Goal: Transaction & Acquisition: Purchase product/service

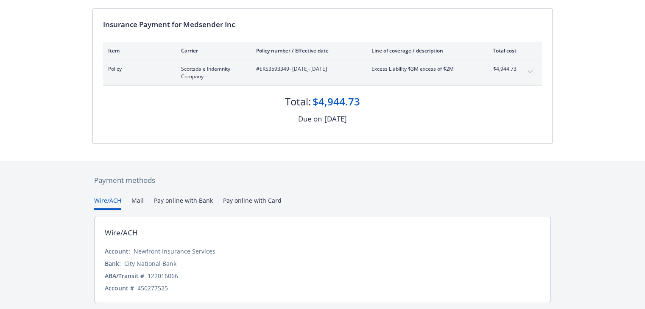
scroll to position [85, 0]
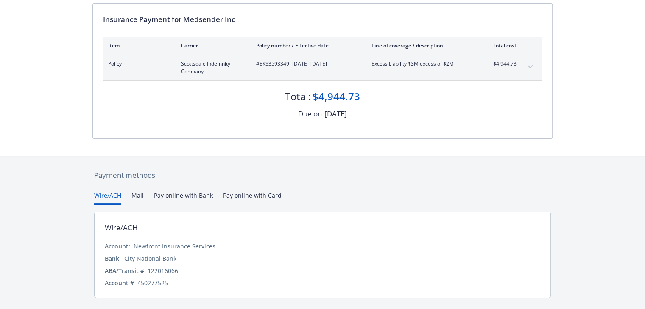
click at [190, 192] on button "Pay online with Bank" at bounding box center [183, 198] width 59 height 14
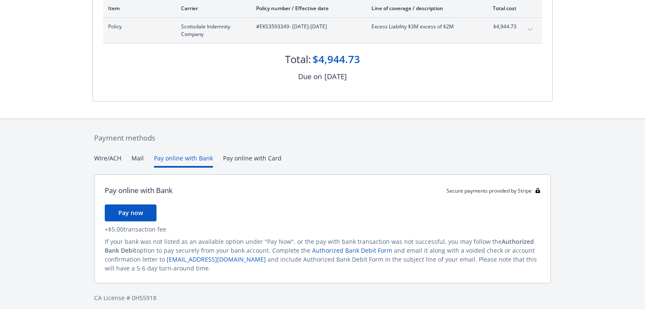
scroll to position [128, 0]
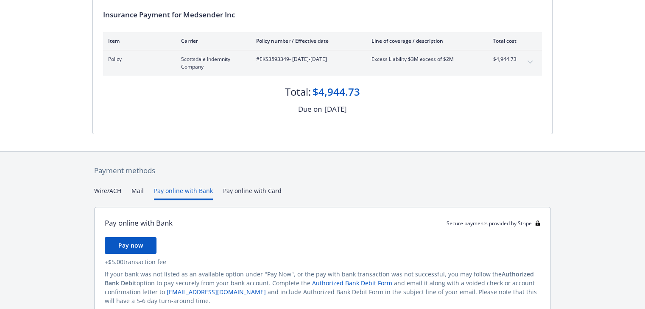
click at [270, 153] on div "Payment methods Wire/ACH Mail Pay online with Bank Pay online with Card Pay onl…" at bounding box center [322, 250] width 460 height 197
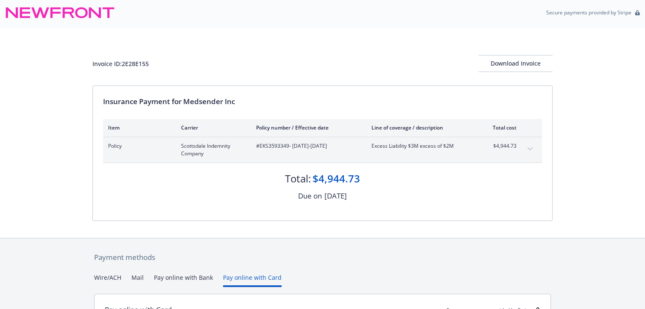
scroll to position [0, 0]
